Goal: Transaction & Acquisition: Purchase product/service

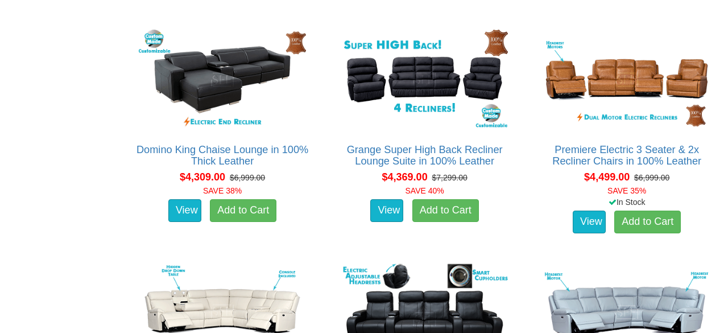
scroll to position [1846, 0]
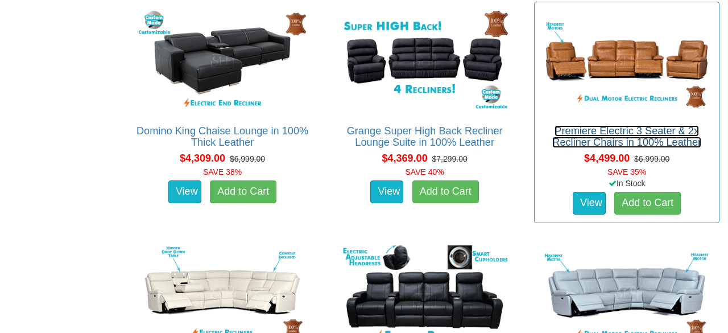
click at [613, 127] on link "Premiere Electric 3 Seater & 2x Recliner Chairs in 100% Leather" at bounding box center [626, 136] width 149 height 23
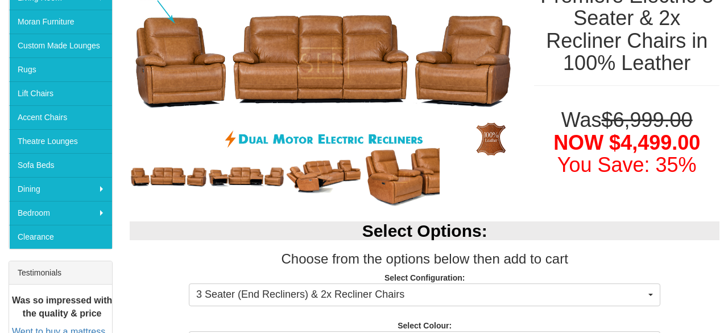
scroll to position [231, 0]
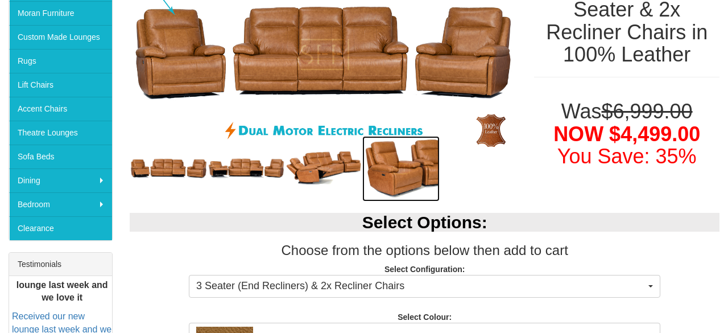
click at [424, 148] on img at bounding box center [400, 168] width 77 height 65
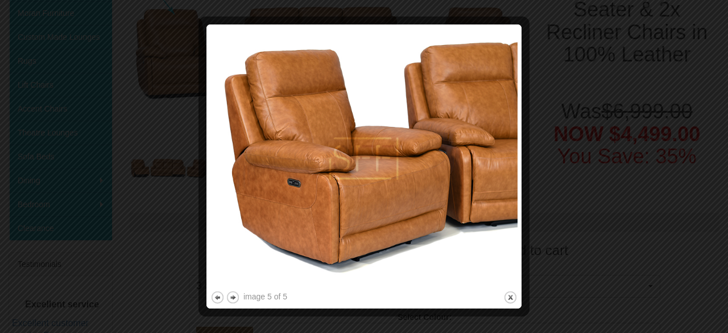
click at [366, 183] on img at bounding box center [363, 158] width 307 height 260
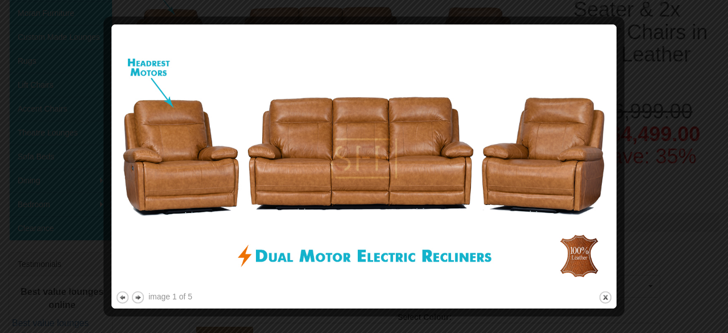
click at [619, 60] on div at bounding box center [619, 166] width 12 height 276
click at [605, 298] on button "close" at bounding box center [605, 297] width 14 height 14
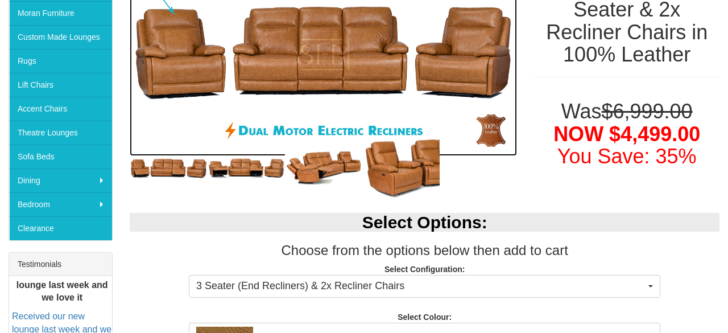
scroll to position [183, 0]
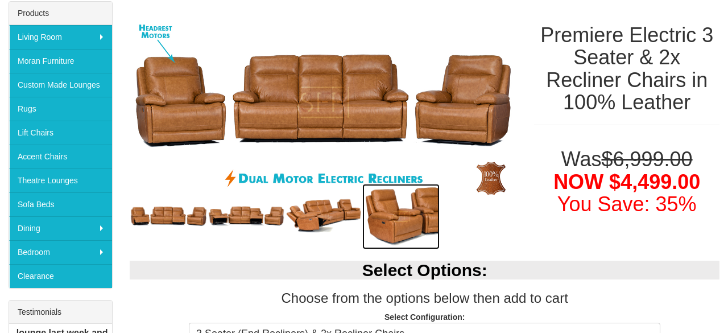
click at [411, 221] on img at bounding box center [400, 216] width 77 height 65
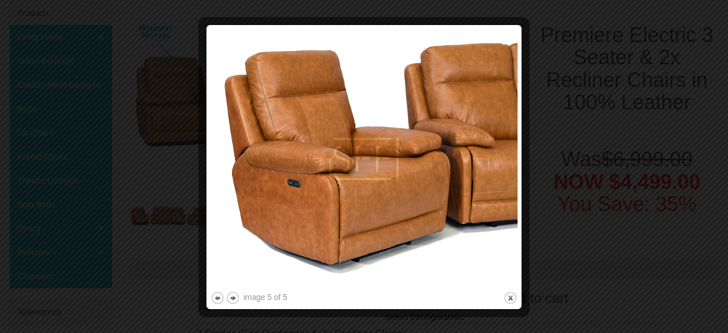
click at [411, 221] on img at bounding box center [363, 159] width 307 height 260
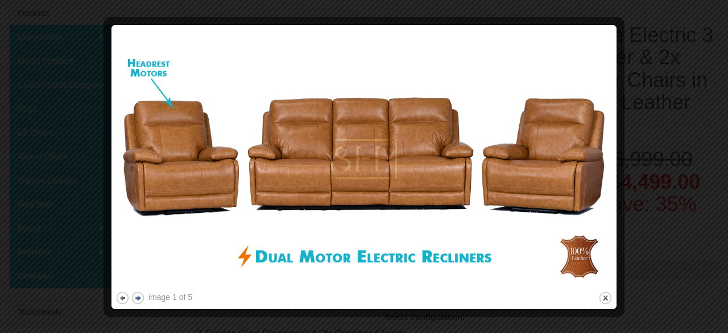
click at [137, 297] on button "next" at bounding box center [138, 298] width 14 height 14
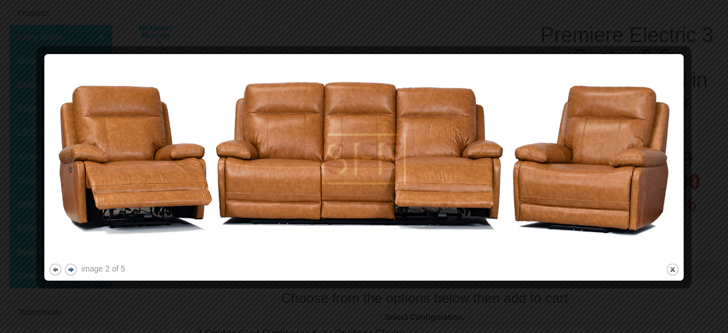
click at [137, 297] on div at bounding box center [364, 166] width 728 height 333
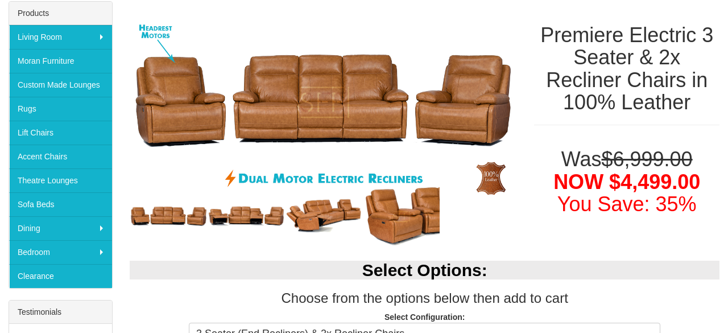
click at [137, 297] on h3 "Choose from the options below then add to cart" at bounding box center [425, 298] width 590 height 15
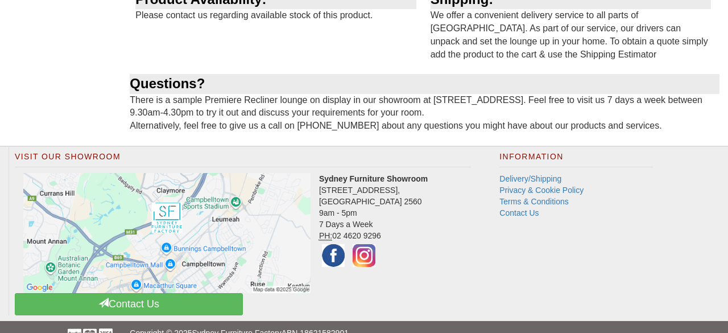
scroll to position [1455, 0]
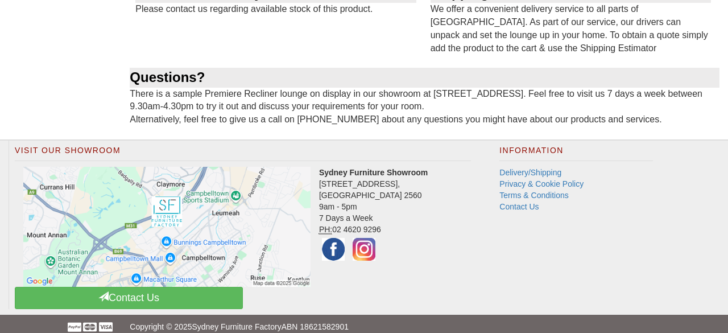
click at [410, 148] on h2 "Visit Our Showroom" at bounding box center [243, 153] width 456 height 15
